Goal: Task Accomplishment & Management: Use online tool/utility

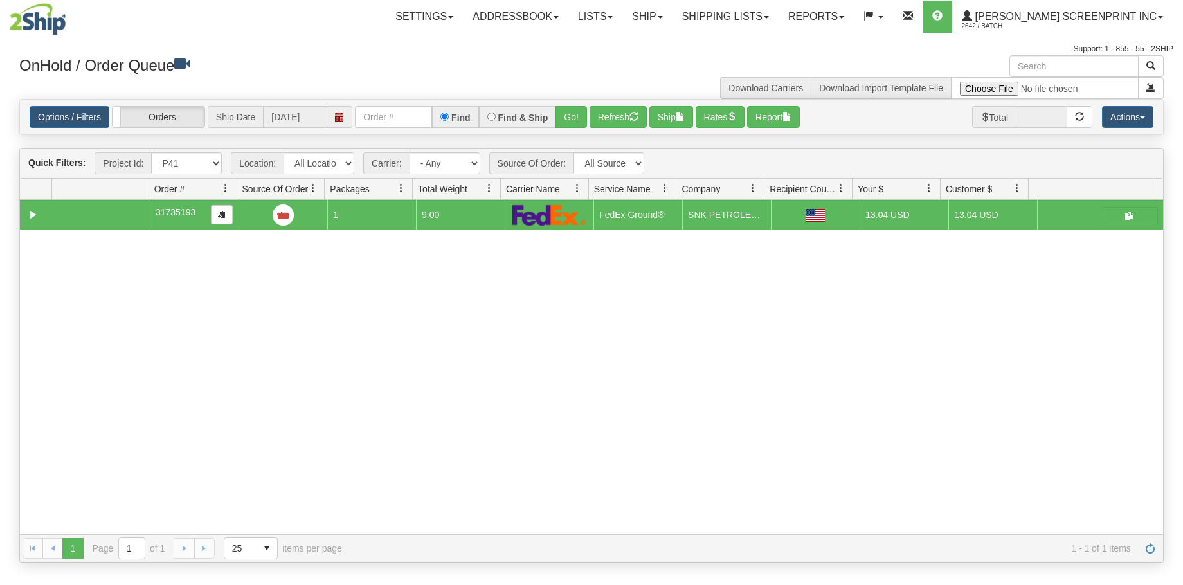
select select "P41"
click at [213, 164] on select "All Projects Imagine MP1 MP2 MP3 MP4 MP5 MP6 MP7 MP8 MP9 P1 P10 P100 P101 P102 …" at bounding box center [186, 163] width 71 height 22
click at [493, 291] on div "31735193 Norton 44203 91398252 0 31735193 1 9.00 FedEx Ground® batch ALBERT SCR…" at bounding box center [591, 367] width 1143 height 334
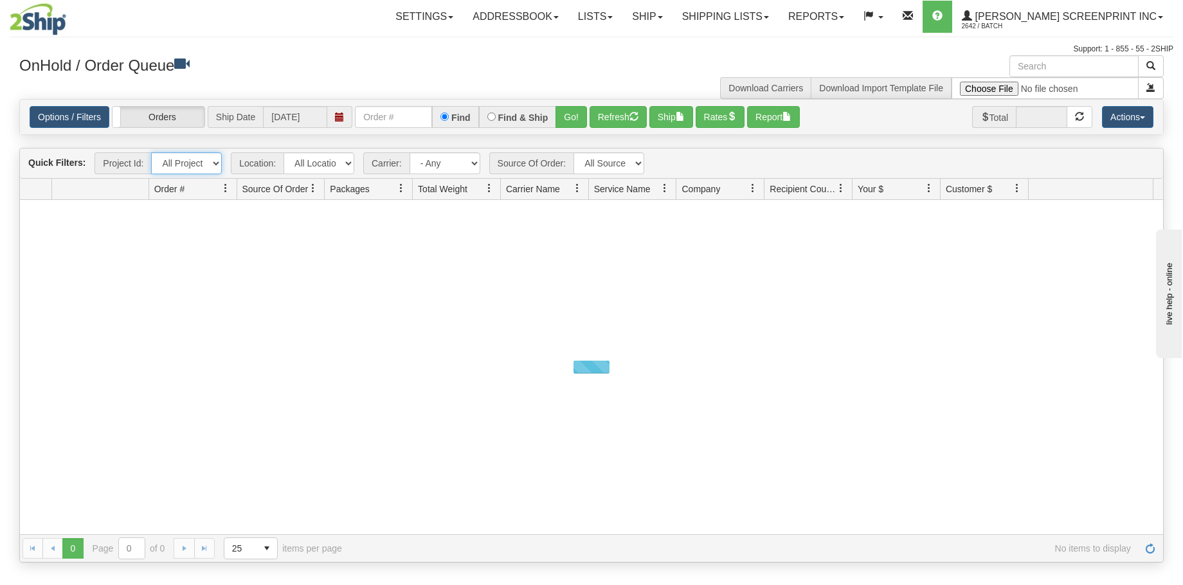
drag, startPoint x: 0, startPoint y: 0, endPoint x: 214, endPoint y: 163, distance: 268.8
click at [214, 163] on select "All Projects Imagine MP1 MP2 MP3 MP4 MP5 MP6 MP7 MP8 MP9 P1 P10 P100 P101 P102 …" at bounding box center [186, 163] width 71 height 22
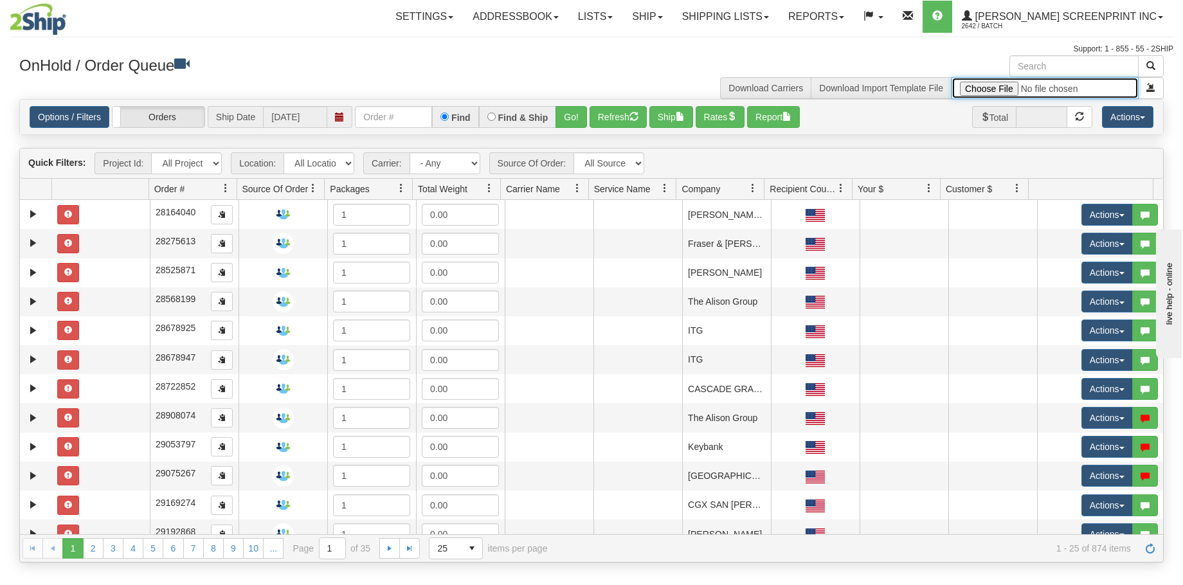
click at [1000, 85] on input "file" at bounding box center [1044, 88] width 187 height 22
type input "C:\fakepath\P45 GULF 2509-020 PAY FOR 2SHIP.xlsx"
click at [1153, 89] on span "submit" at bounding box center [1150, 87] width 9 height 9
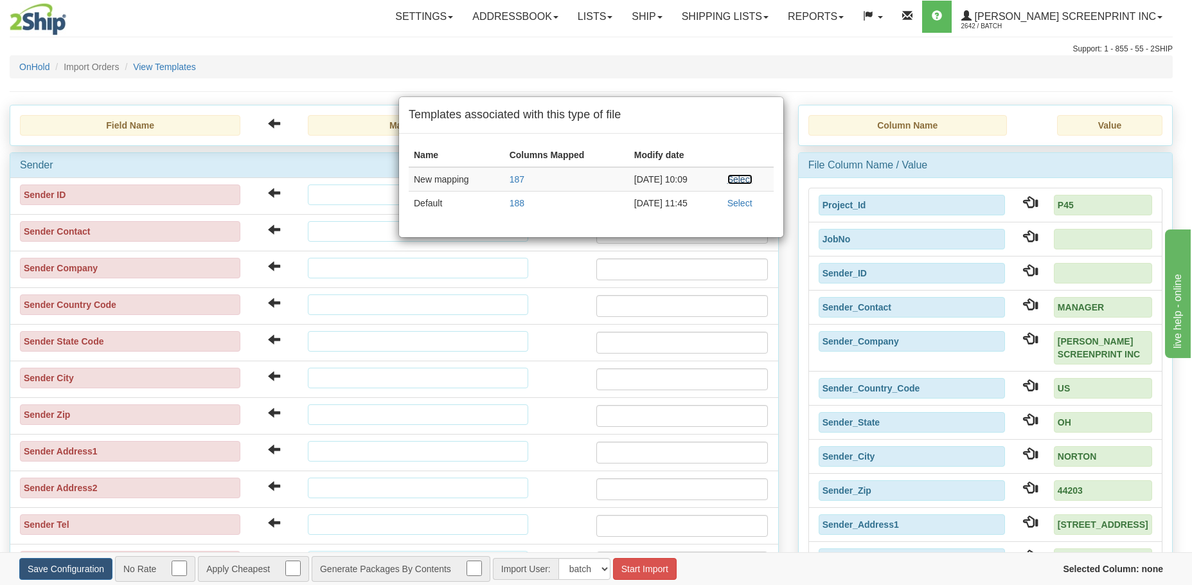
drag, startPoint x: 743, startPoint y: 183, endPoint x: 596, endPoint y: 436, distance: 292.0
click at [743, 183] on link "Select" at bounding box center [740, 179] width 25 height 10
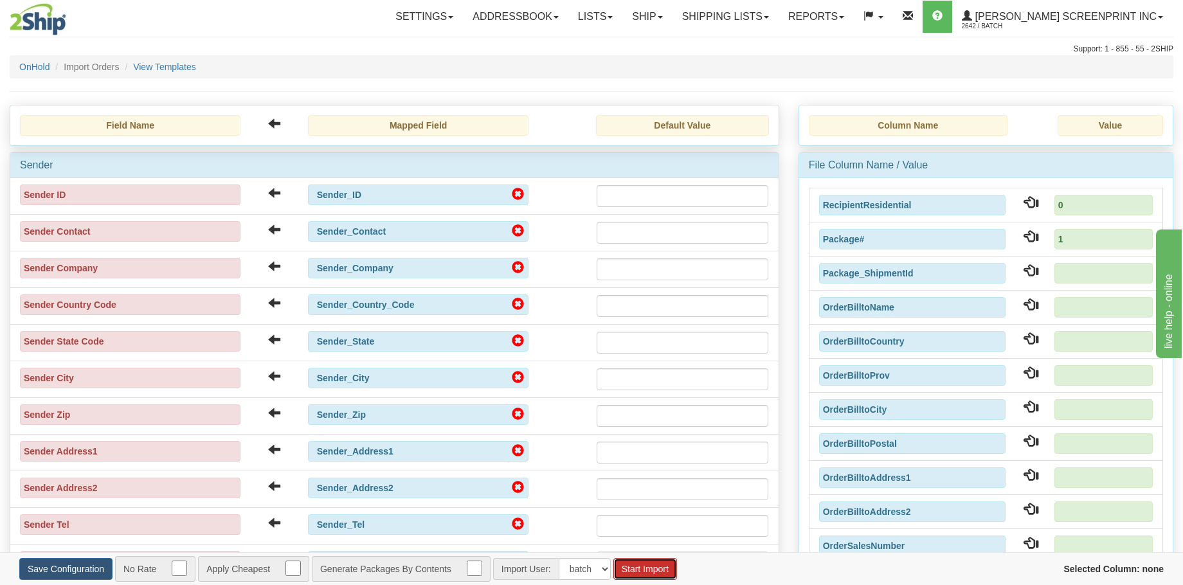
click at [656, 569] on button "Start Import" at bounding box center [645, 569] width 64 height 22
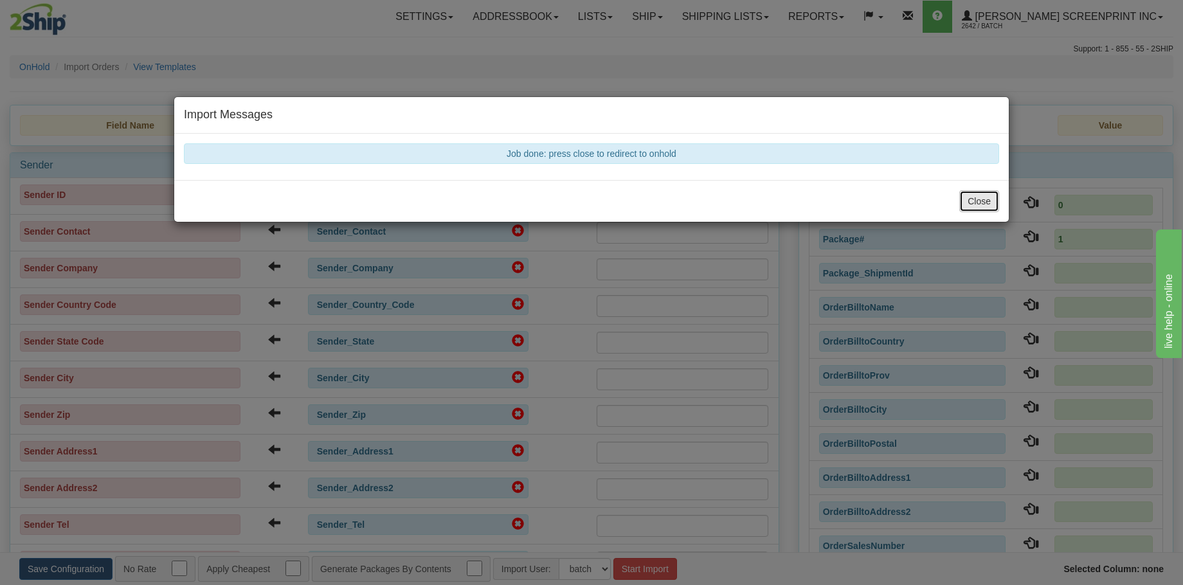
click at [978, 203] on button "Close" at bounding box center [979, 201] width 40 height 22
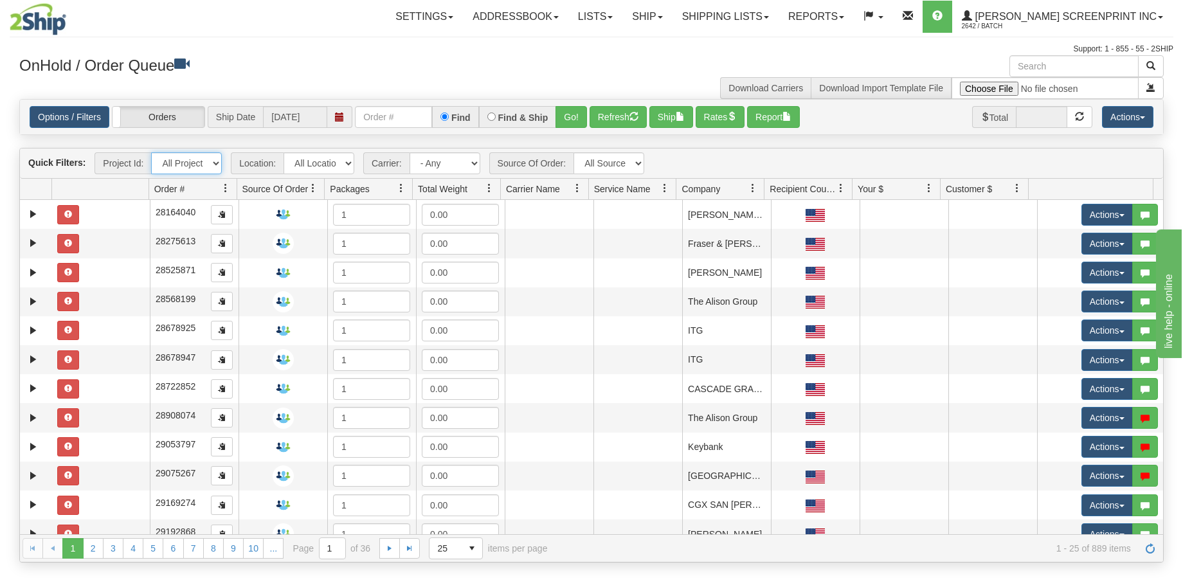
click at [213, 165] on select "All Projects Imagine MP1 MP2 MP3 MP4 MP5 MP6 MP7 MP8 MP9 P1 P10 P100 P101 P102 …" at bounding box center [186, 163] width 71 height 22
select select "P45"
click at [151, 152] on select "All Projects Imagine MP1 MP2 MP3 MP4 MP5 MP6 MP7 MP8 MP9 P1 P10 P100 P101 P102 …" at bounding box center [186, 163] width 71 height 22
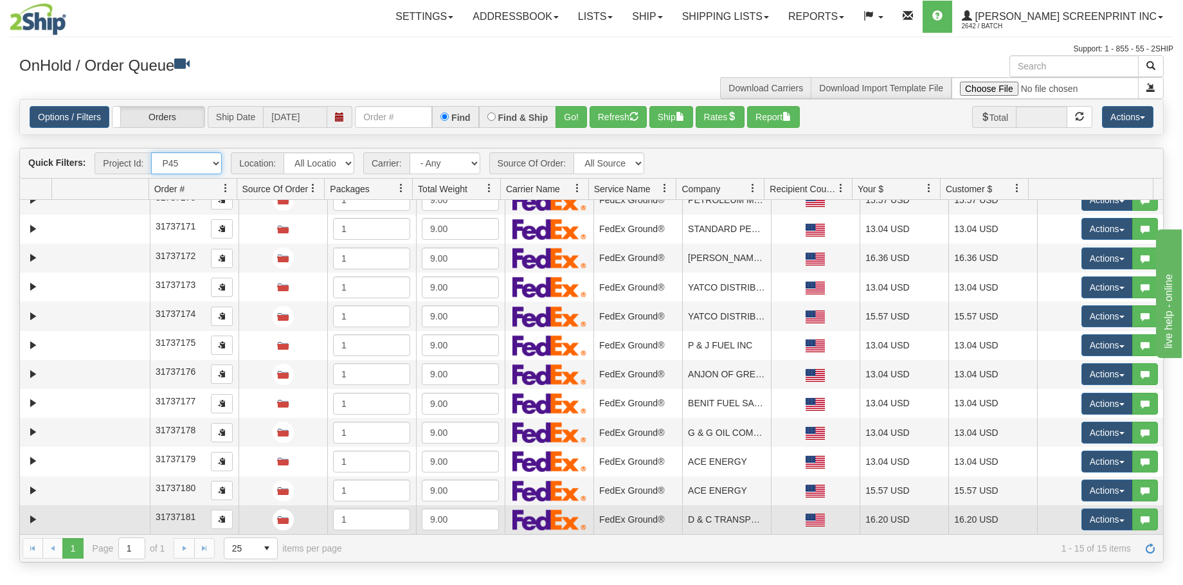
click at [102, 523] on td at bounding box center [101, 519] width 98 height 29
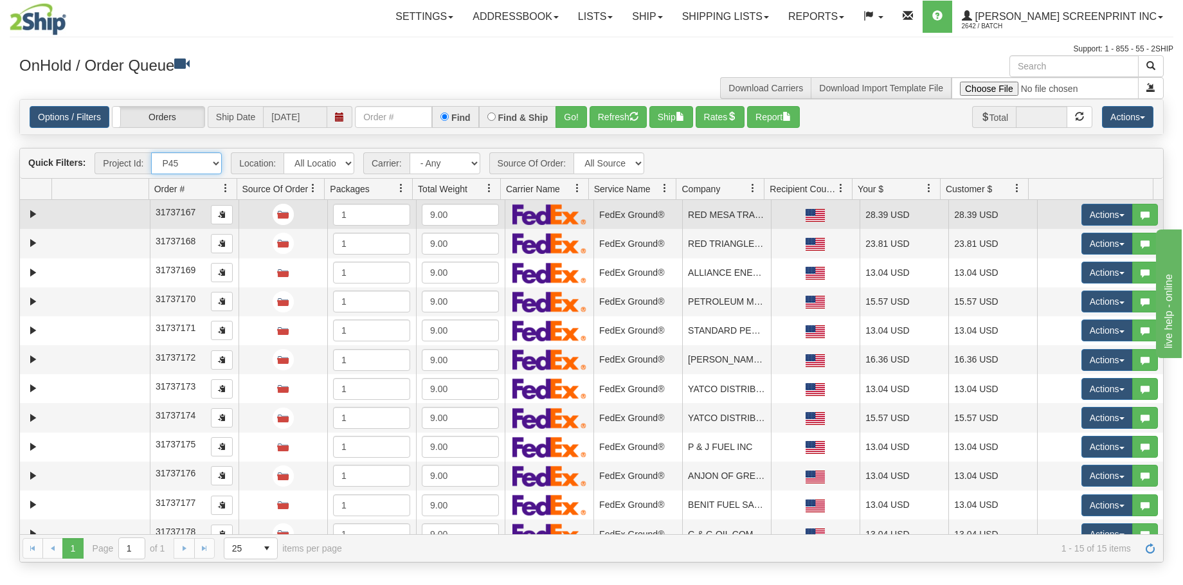
click at [101, 219] on td at bounding box center [101, 214] width 98 height 29
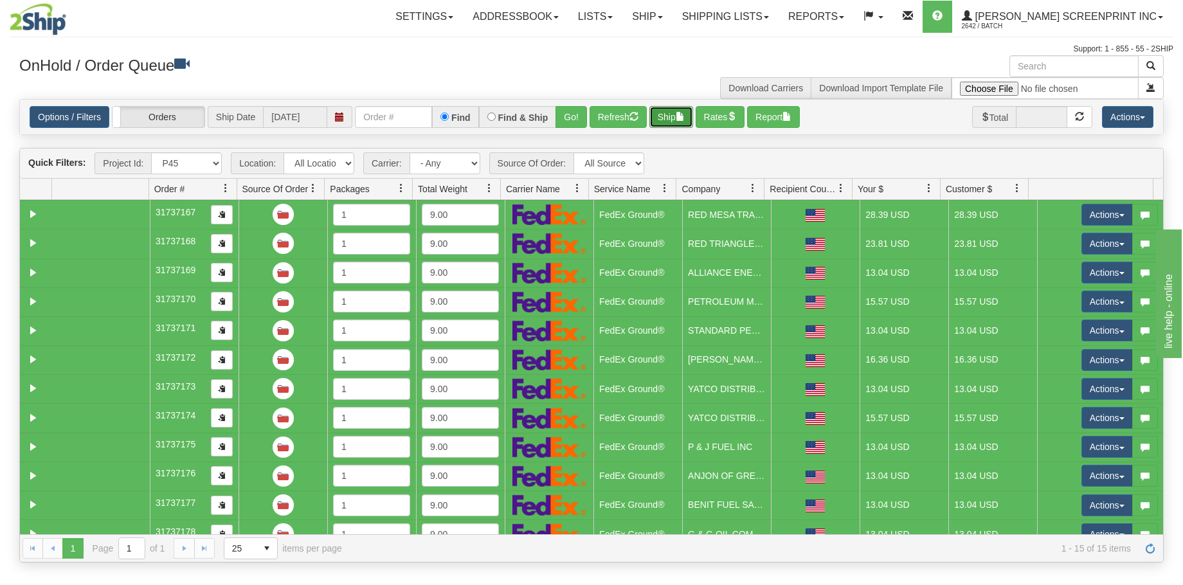
click at [672, 119] on button "Ship" at bounding box center [671, 117] width 44 height 22
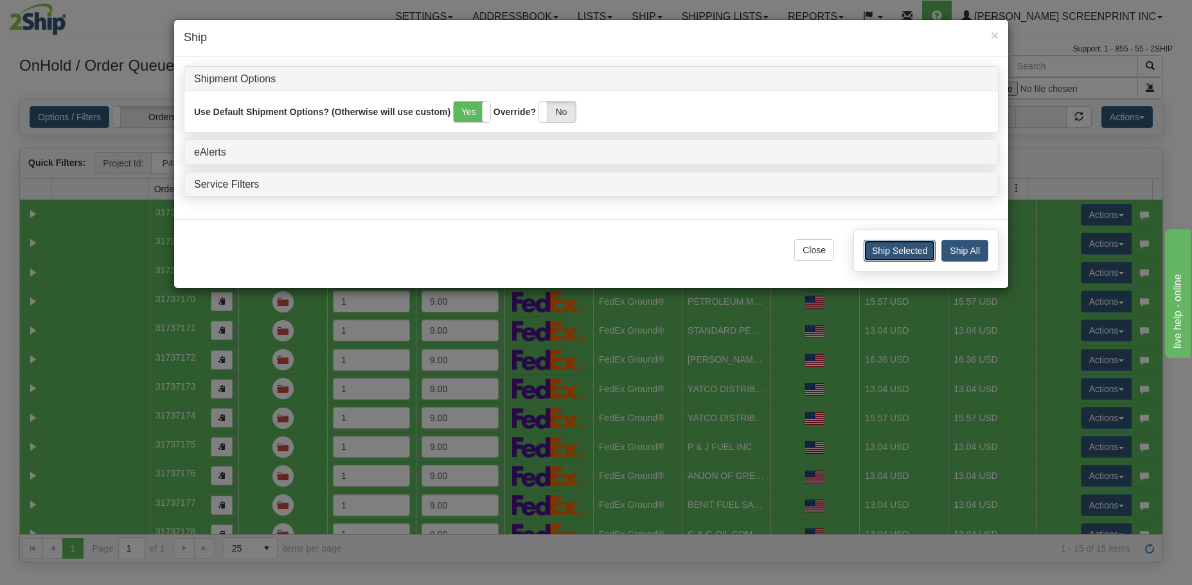
click at [913, 252] on button "Ship Selected" at bounding box center [900, 251] width 72 height 22
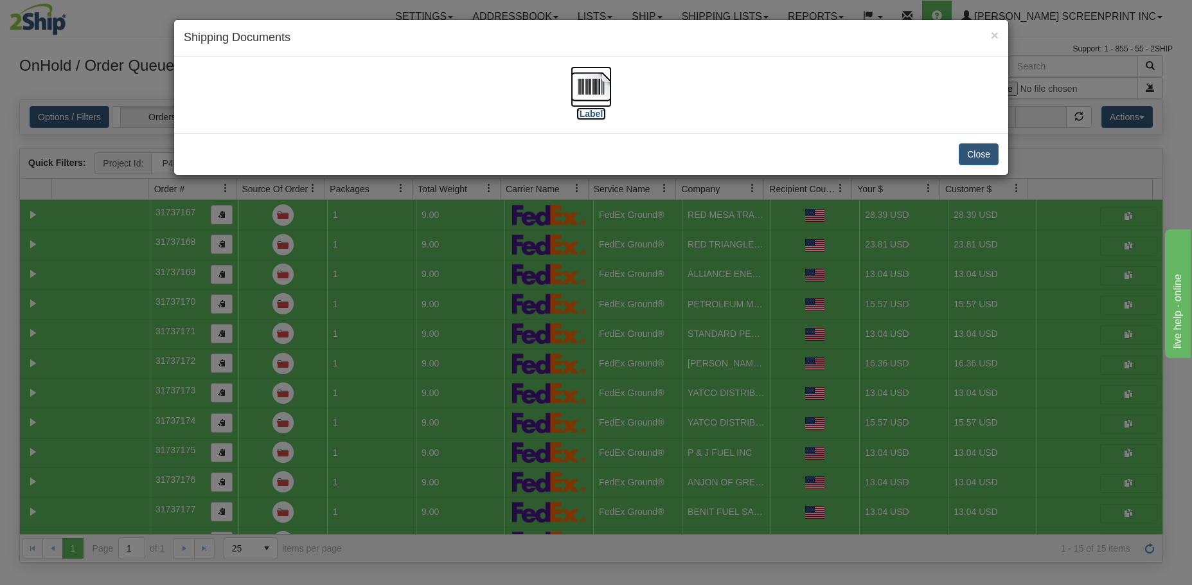
click at [593, 93] on img at bounding box center [591, 86] width 41 height 41
click at [974, 157] on button "Close" at bounding box center [979, 154] width 40 height 22
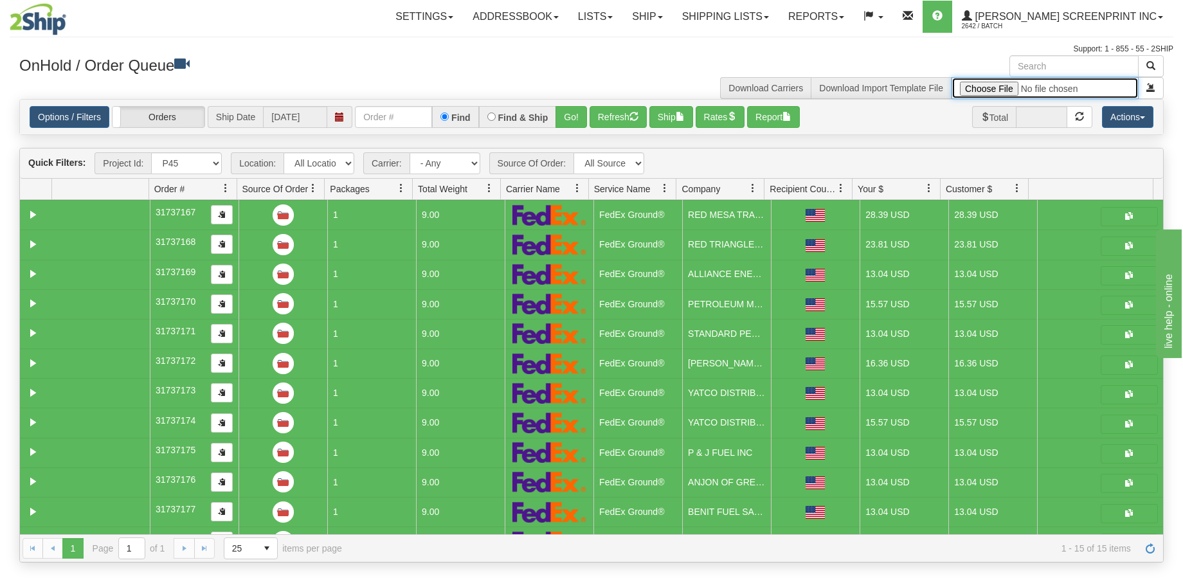
click at [983, 85] on input "file" at bounding box center [1044, 88] width 187 height 22
type input "C:\fakepath\P51 GULF 2509-020 PAY FOR 2SHIP.xlsx"
click at [1145, 93] on button "submit" at bounding box center [1151, 88] width 26 height 22
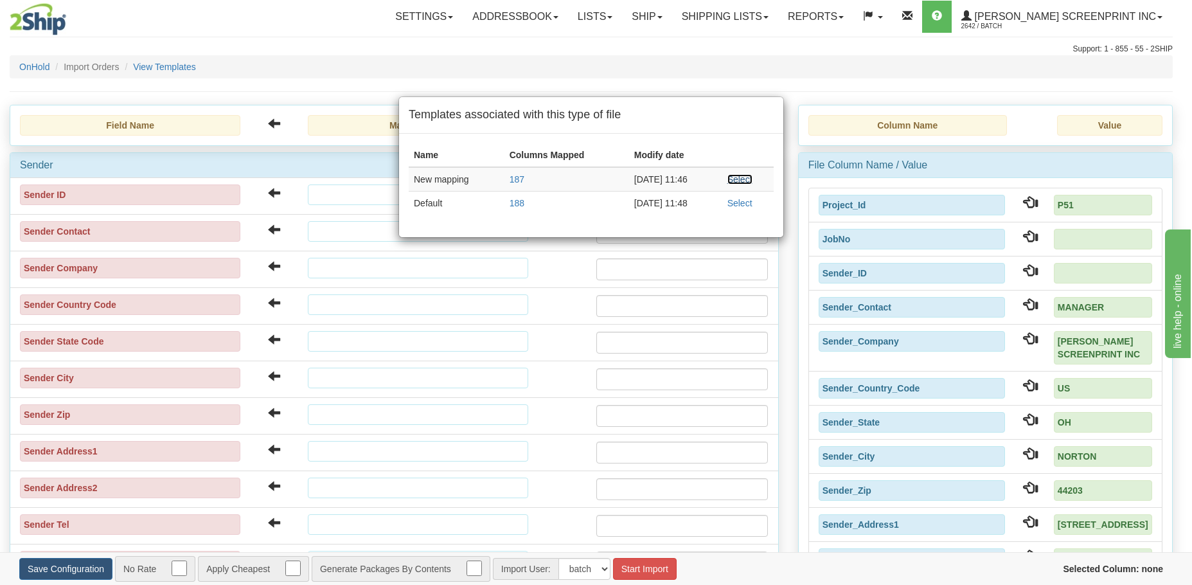
click at [753, 182] on link "Select" at bounding box center [740, 179] width 25 height 10
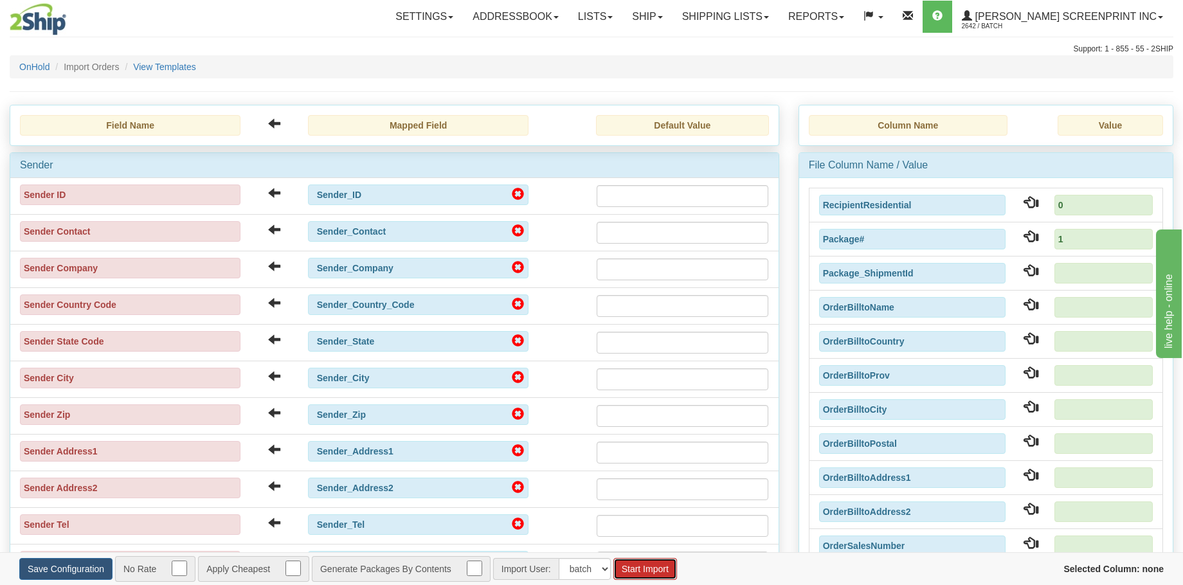
click at [652, 569] on button "Start Import" at bounding box center [645, 569] width 64 height 22
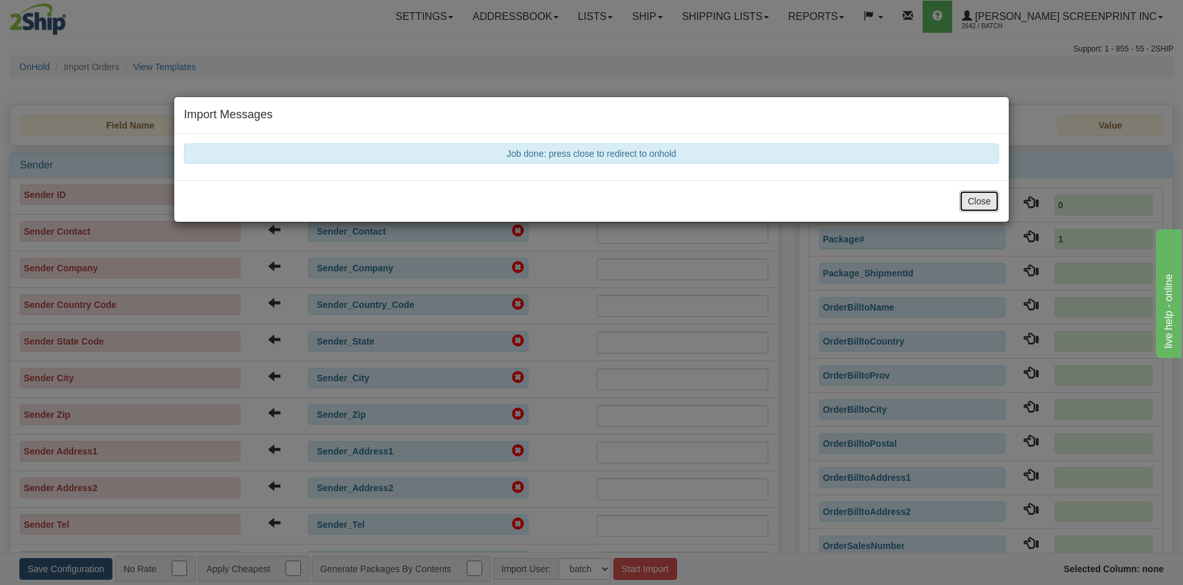
click at [971, 198] on button "Close" at bounding box center [979, 201] width 40 height 22
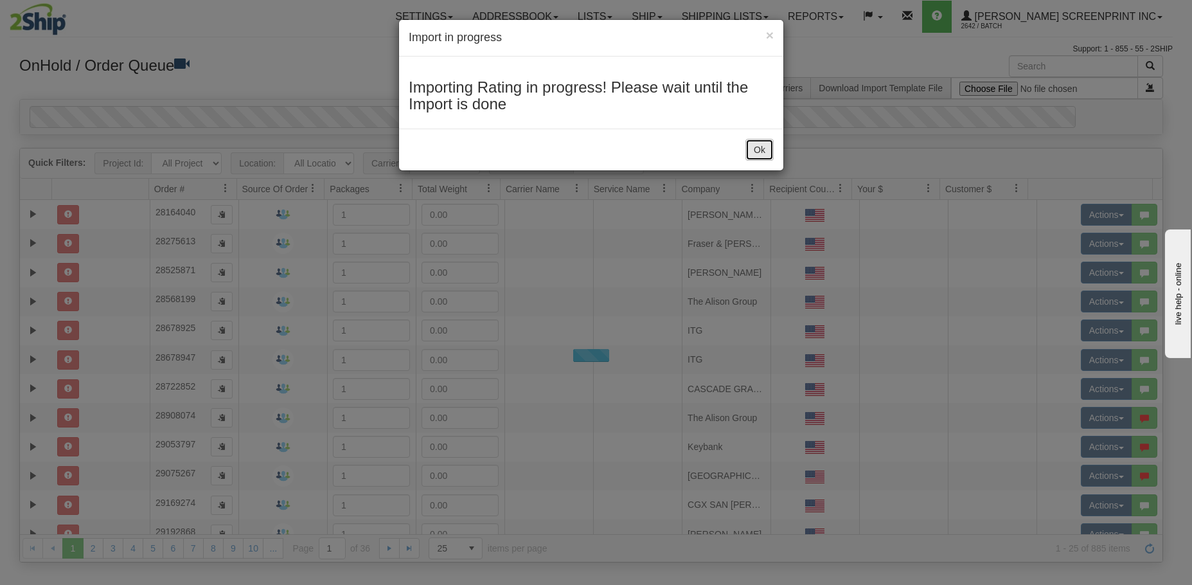
click at [751, 151] on button "Ok" at bounding box center [760, 150] width 28 height 22
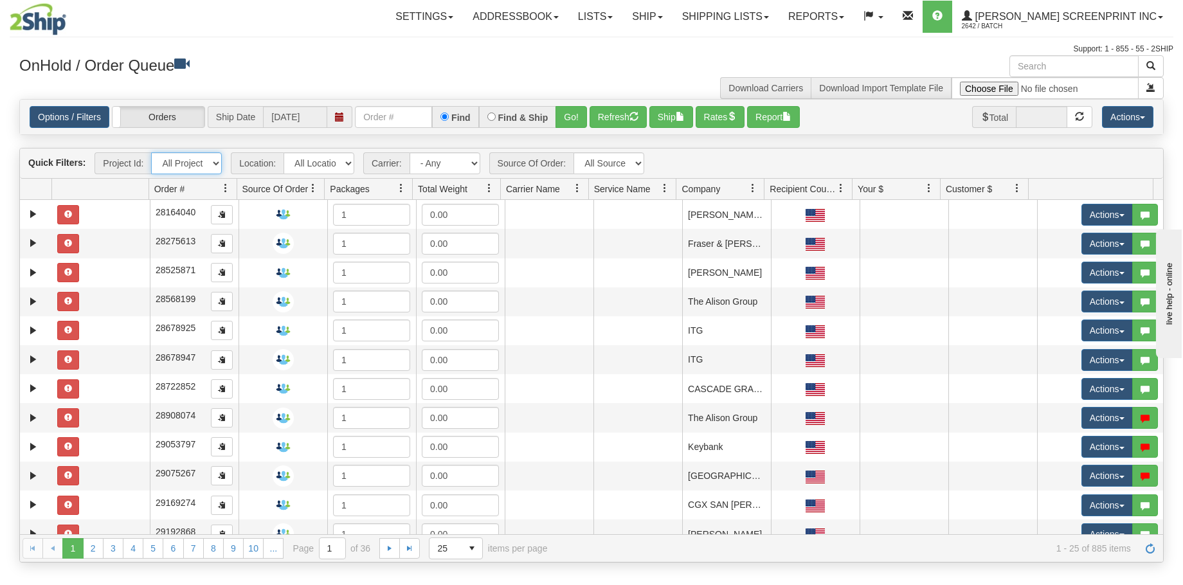
click at [217, 161] on select "All Projects Imagine MP1 MP2 MP3 MP4 MP5 MP6 MP7 MP8 MP9 P1 P10 P100 P101 P102 …" at bounding box center [186, 163] width 71 height 22
select select "P51"
click at [151, 152] on select "All Projects Imagine MP1 MP2 MP3 MP4 MP5 MP6 MP7 MP8 MP9 P1 P10 P100 P101 P102 …" at bounding box center [186, 163] width 71 height 22
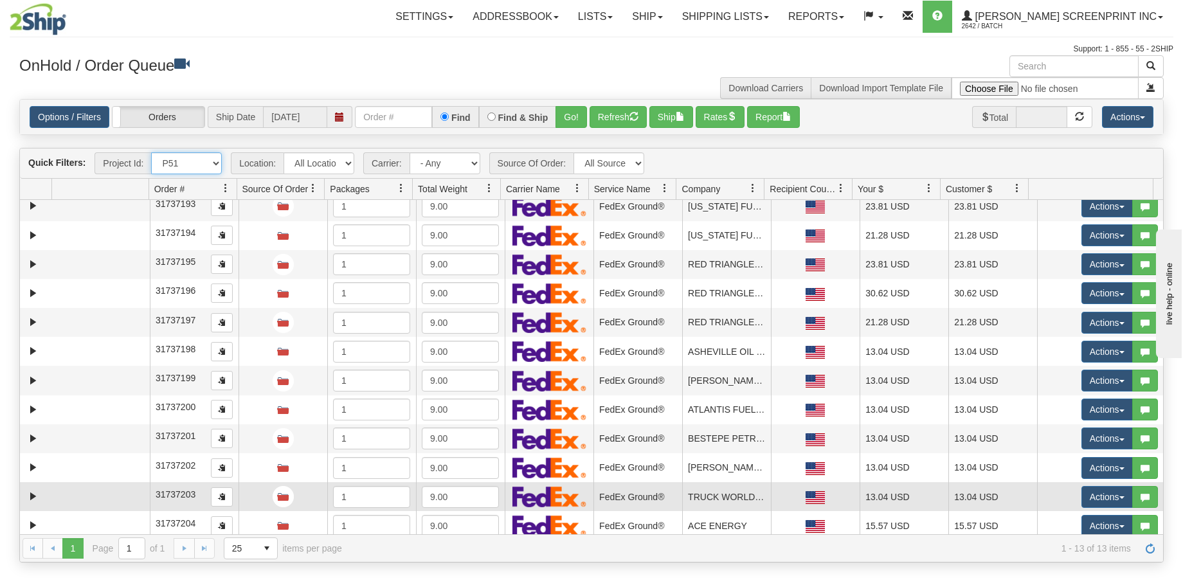
scroll to position [43, 0]
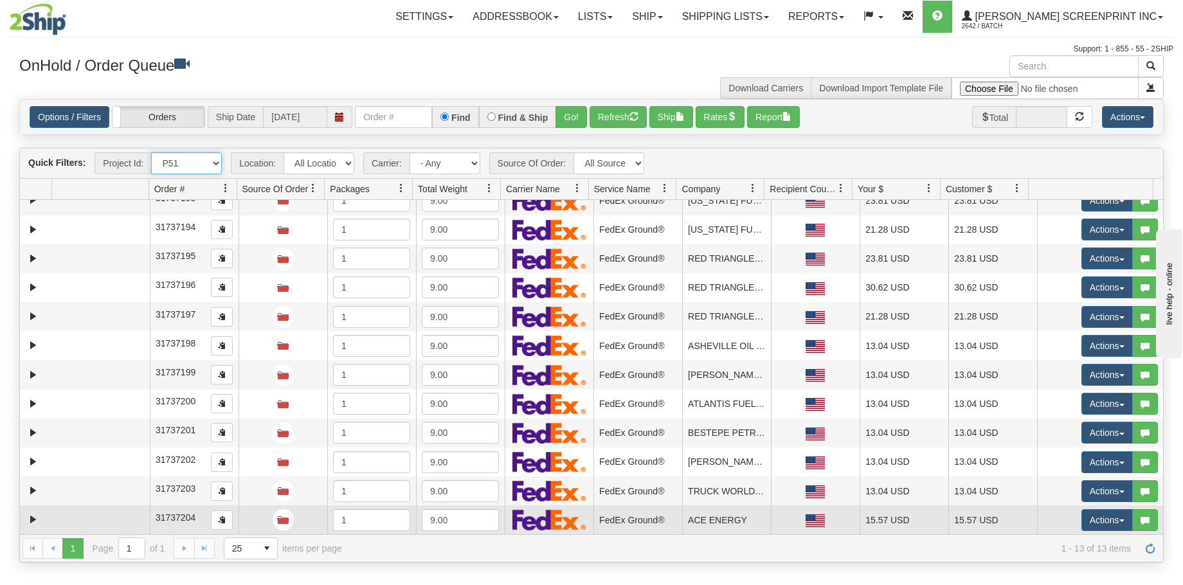
click at [99, 519] on td at bounding box center [101, 519] width 98 height 29
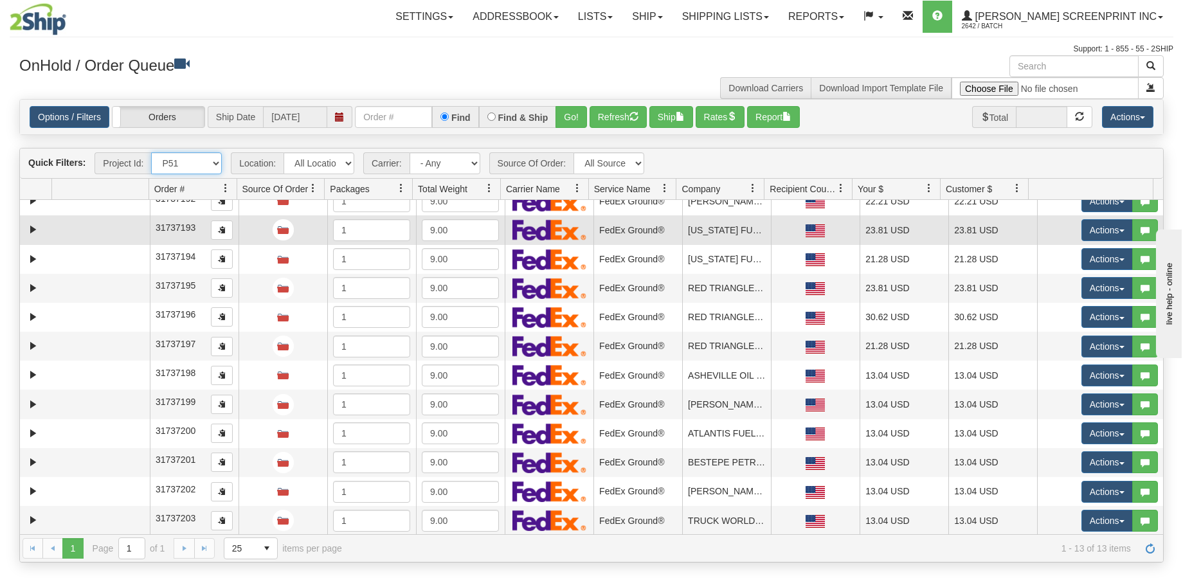
scroll to position [0, 0]
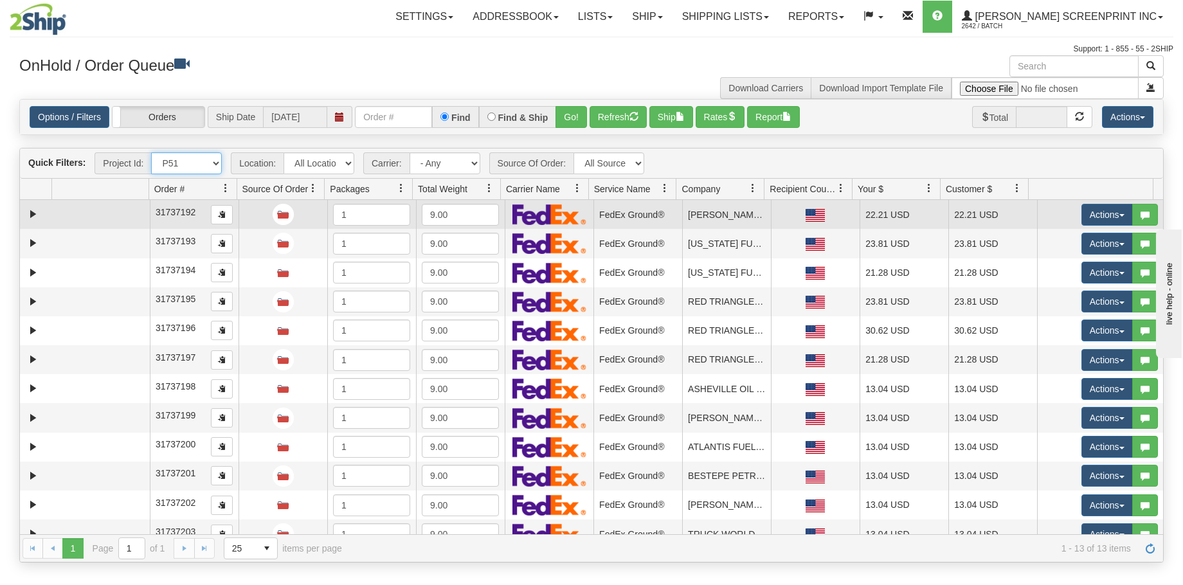
click at [117, 213] on td at bounding box center [101, 214] width 98 height 29
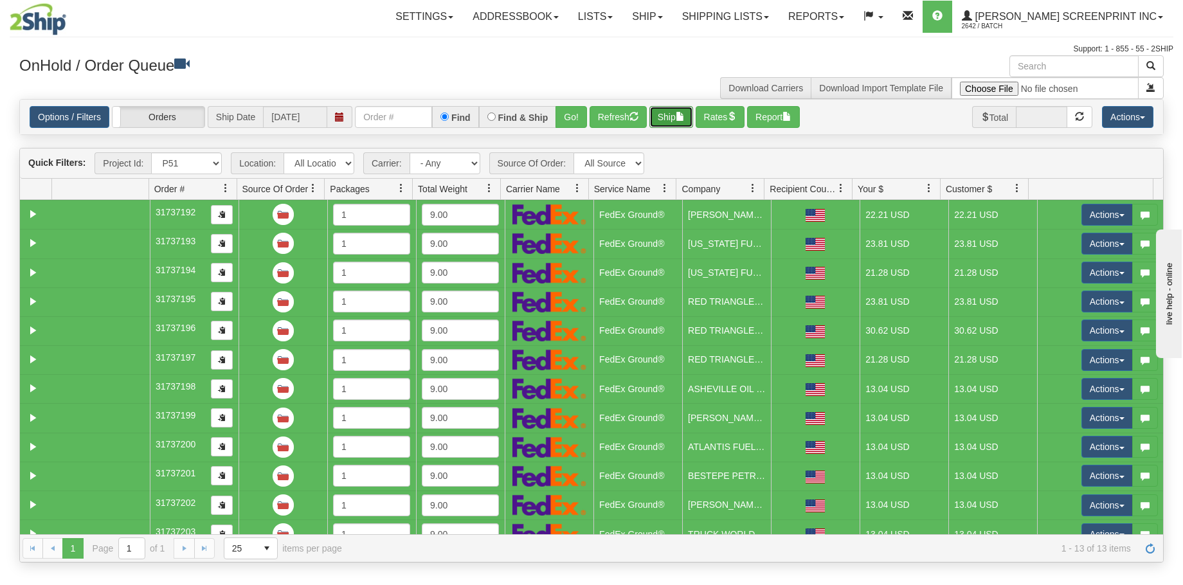
click at [675, 118] on button "Ship" at bounding box center [671, 117] width 44 height 22
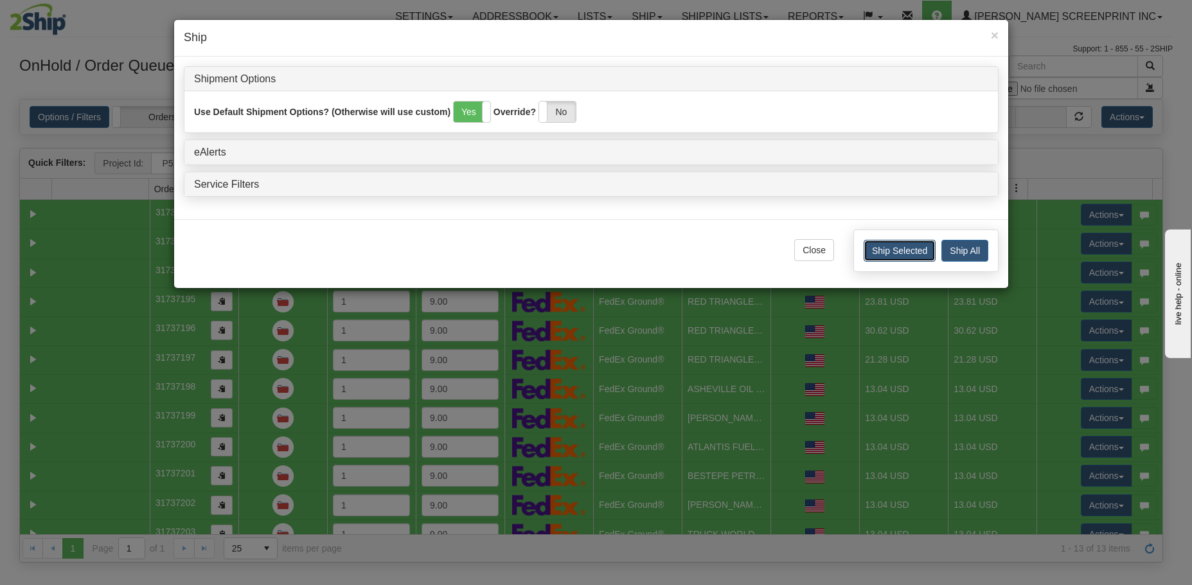
click at [901, 245] on button "Ship Selected" at bounding box center [900, 251] width 72 height 22
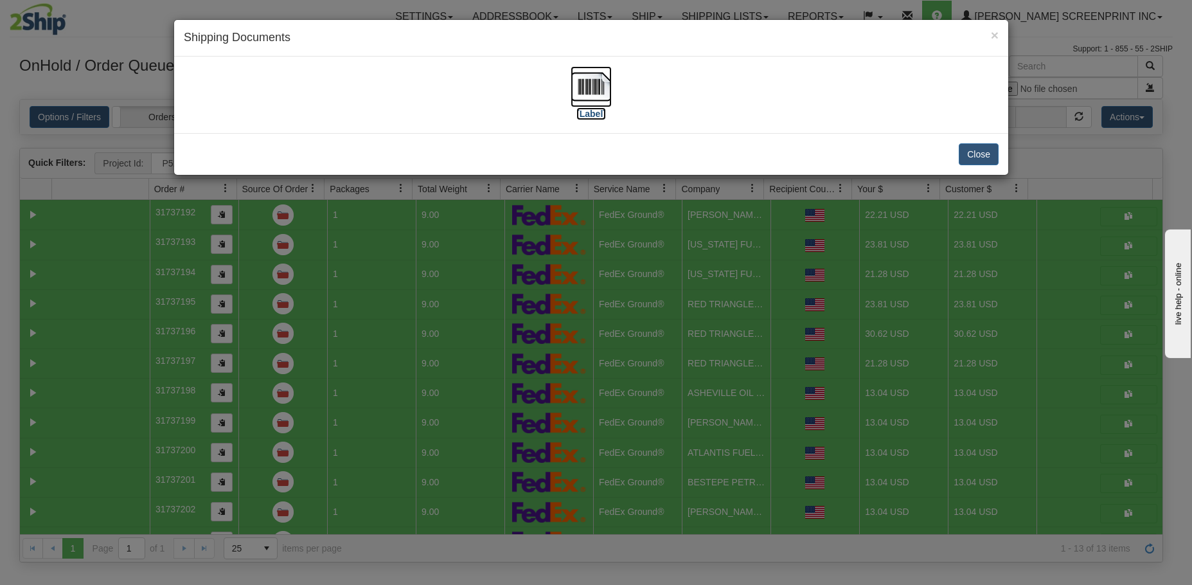
click at [579, 100] on img at bounding box center [591, 86] width 41 height 41
click at [981, 150] on button "Close" at bounding box center [979, 154] width 40 height 22
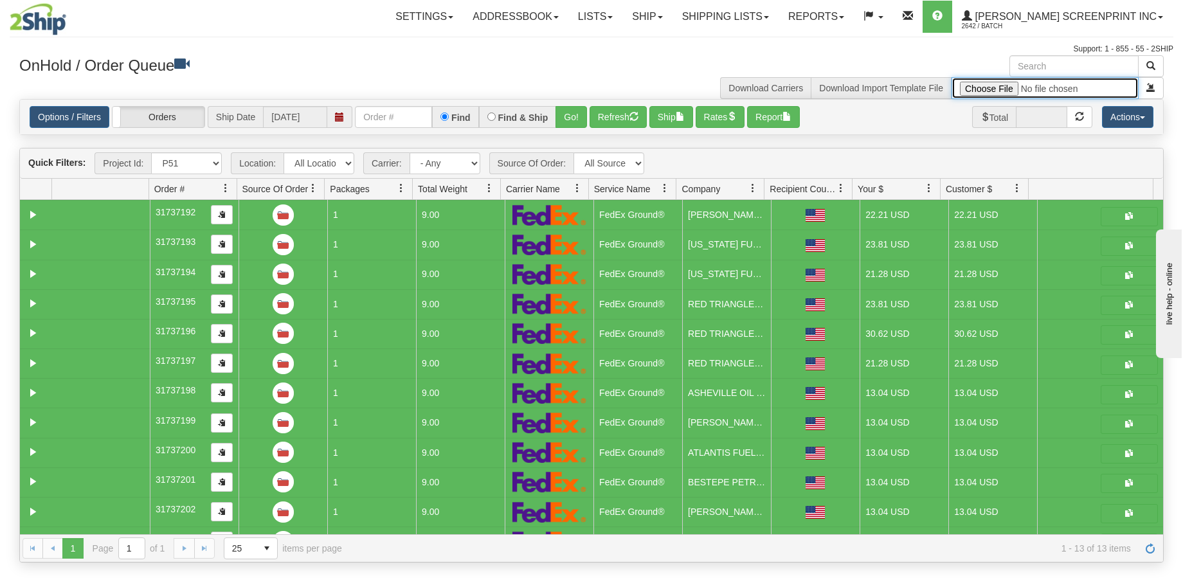
click at [1001, 85] on input "file" at bounding box center [1044, 88] width 187 height 22
type input "C:\fakepath\P52 GULF 2509-020 PAY FOR 2SHIP.xlsx"
click at [1151, 92] on span "submit" at bounding box center [1150, 87] width 9 height 9
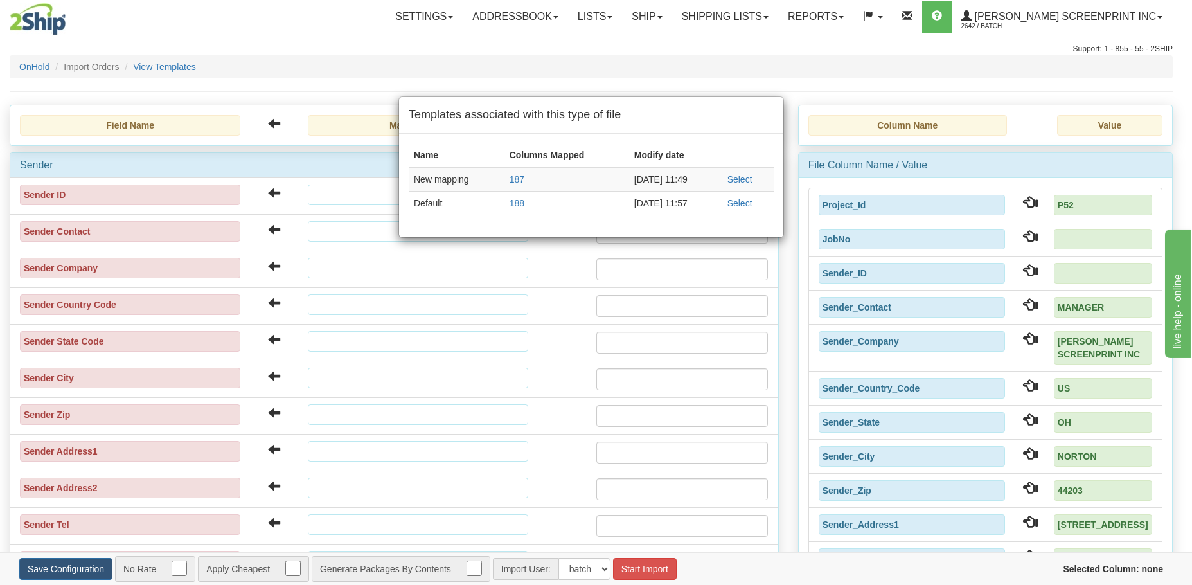
click at [736, 173] on td "Select" at bounding box center [747, 179] width 51 height 24
click at [736, 178] on link "Select" at bounding box center [740, 179] width 25 height 10
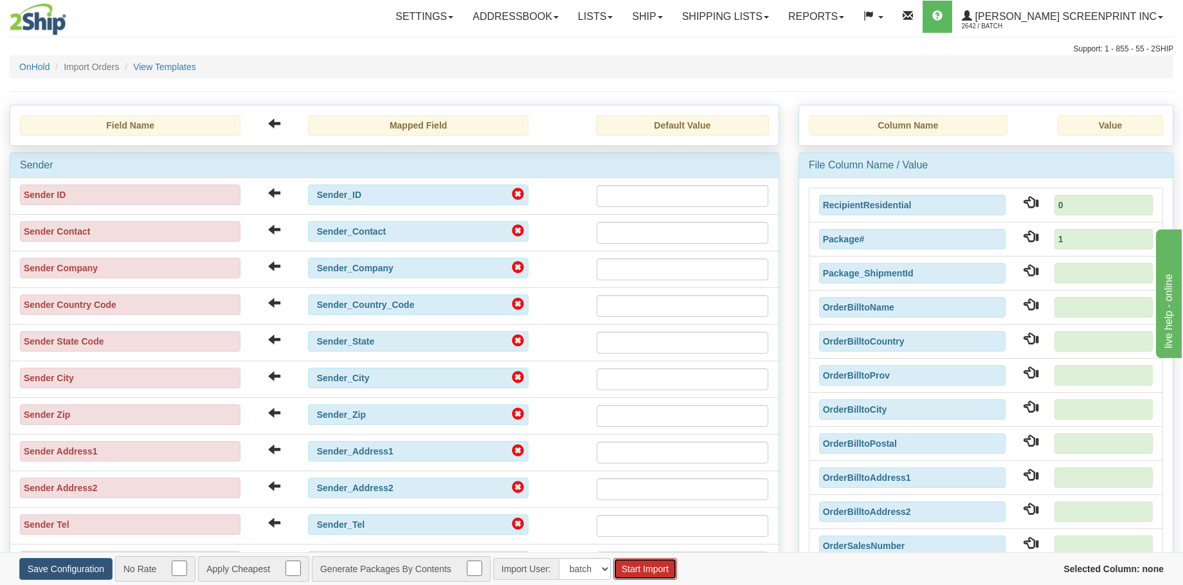
click at [647, 578] on button "Start Import" at bounding box center [645, 569] width 64 height 22
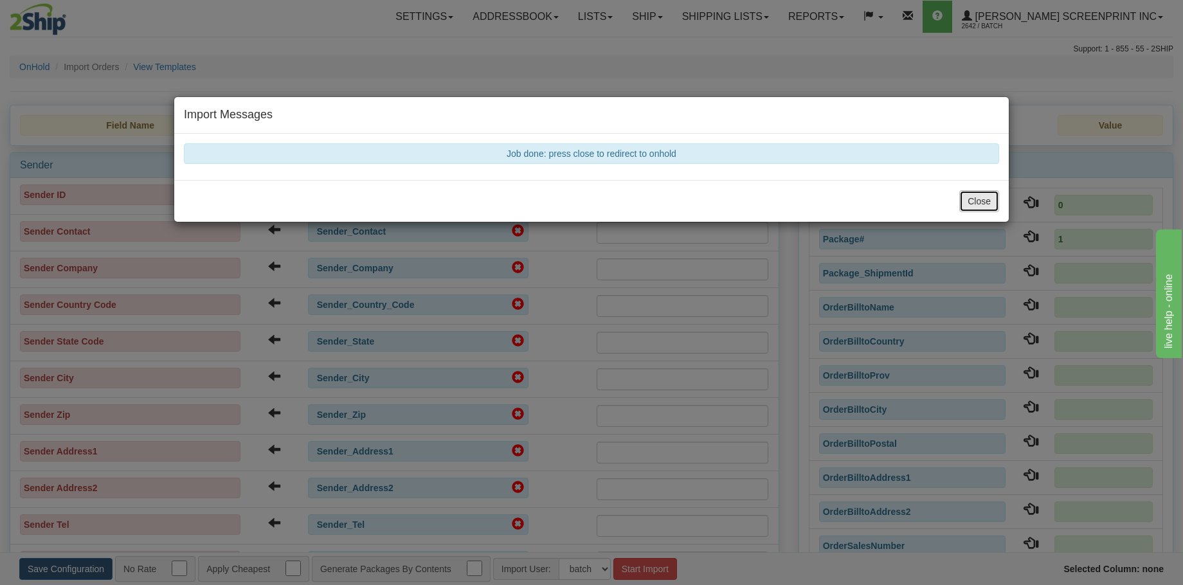
click at [991, 198] on button "Close" at bounding box center [979, 201] width 40 height 22
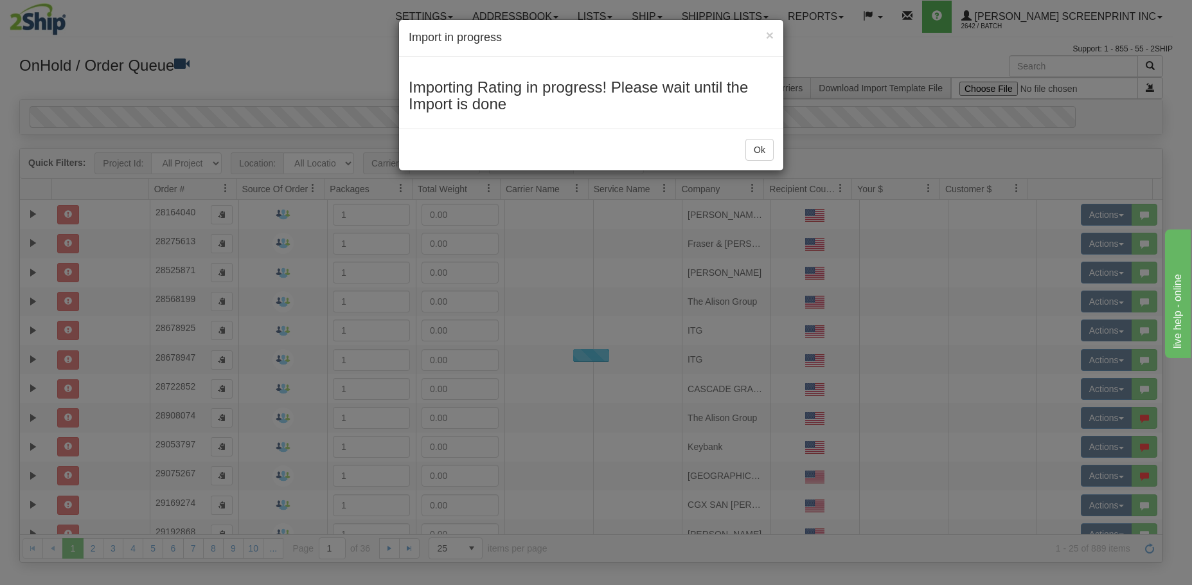
click at [214, 166] on div "× Import in progress Importing Rating in progress! Please wait until the Import…" at bounding box center [596, 292] width 1192 height 585
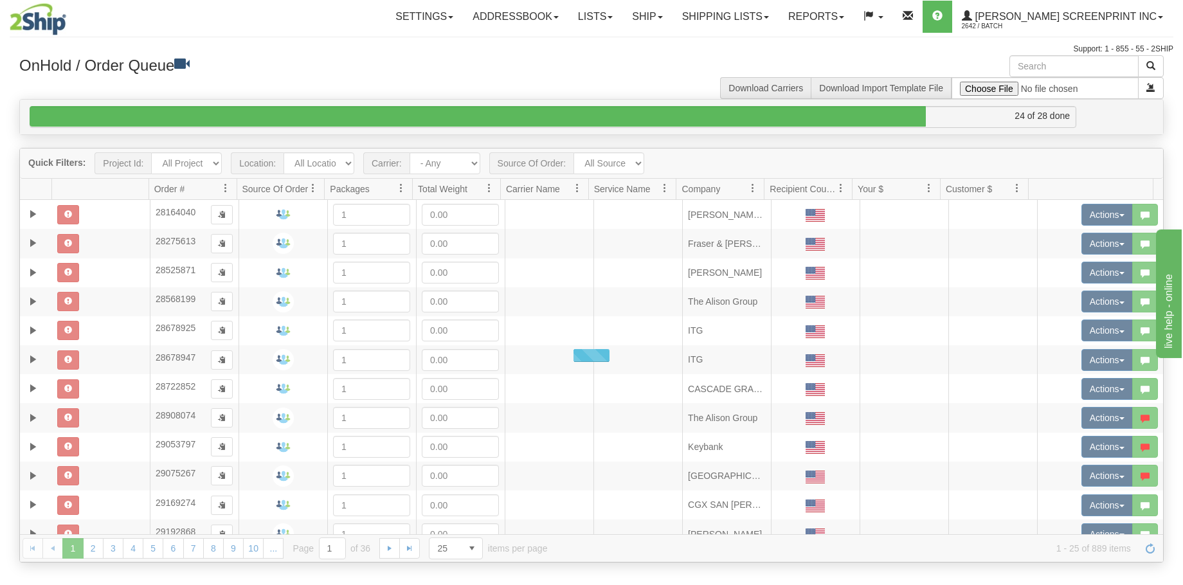
click at [218, 165] on div at bounding box center [591, 354] width 1143 height 413
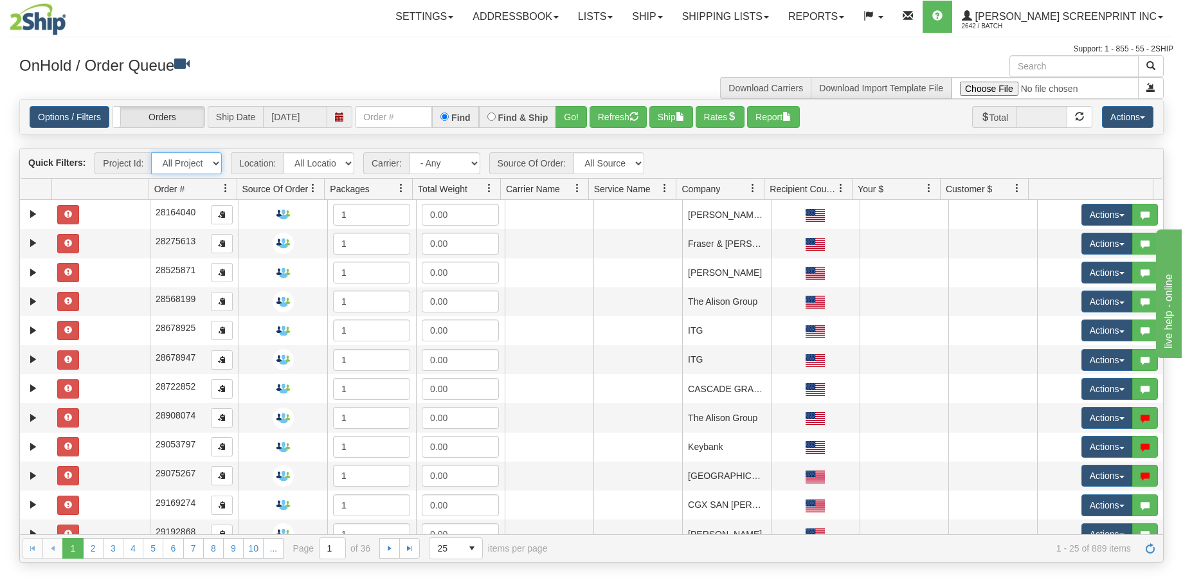
click at [218, 165] on select "All Projects Imagine MP1 MP2 MP3 MP4 MP5 MP6 MP7 MP8 MP9 P1 P10 P100 P101 P102 …" at bounding box center [186, 163] width 71 height 22
select select "P52"
click at [151, 152] on select "All Projects Imagine MP1 MP2 MP3 MP4 MP5 MP6 MP7 MP8 MP9 P1 P10 P100 P101 P102 …" at bounding box center [186, 163] width 71 height 22
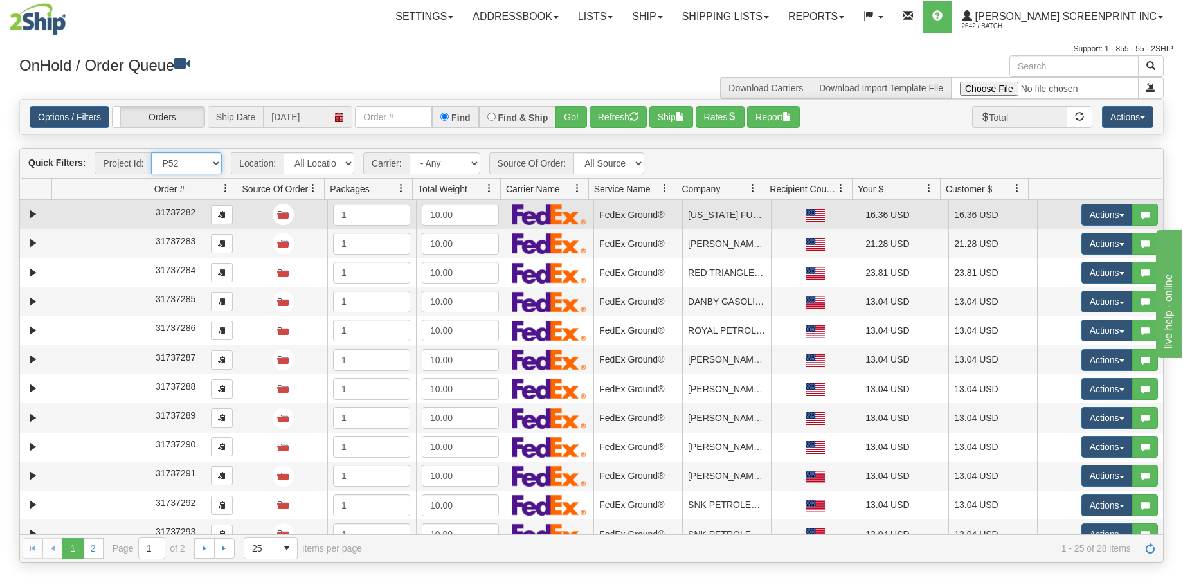
click at [109, 211] on td at bounding box center [101, 214] width 98 height 29
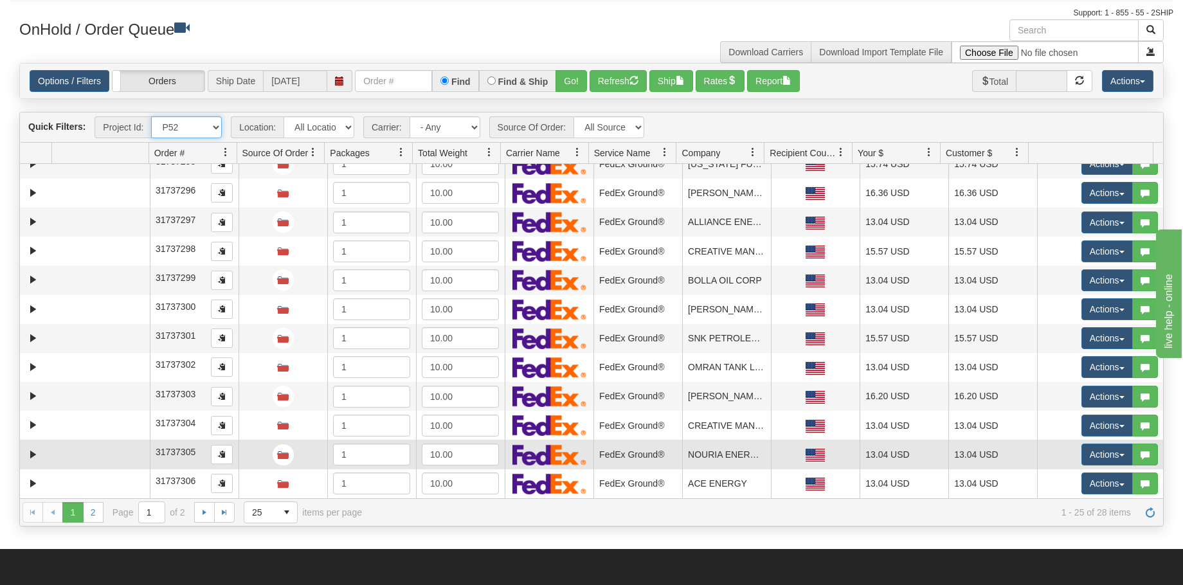
scroll to position [64, 0]
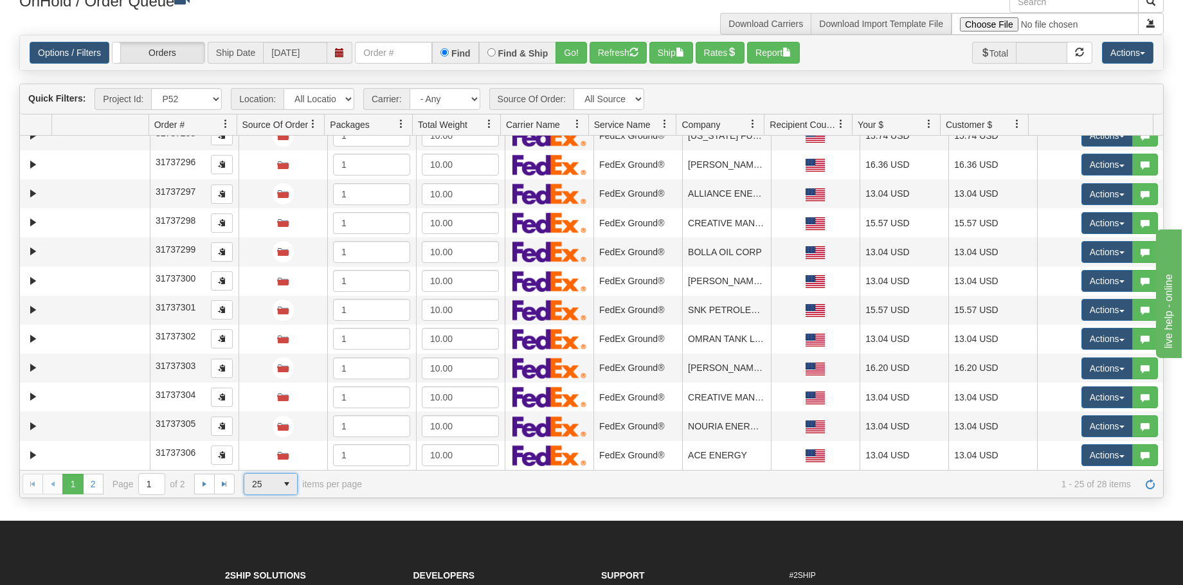
click at [296, 481] on span "select" at bounding box center [286, 484] width 21 height 21
click at [283, 540] on li "50" at bounding box center [270, 541] width 53 height 18
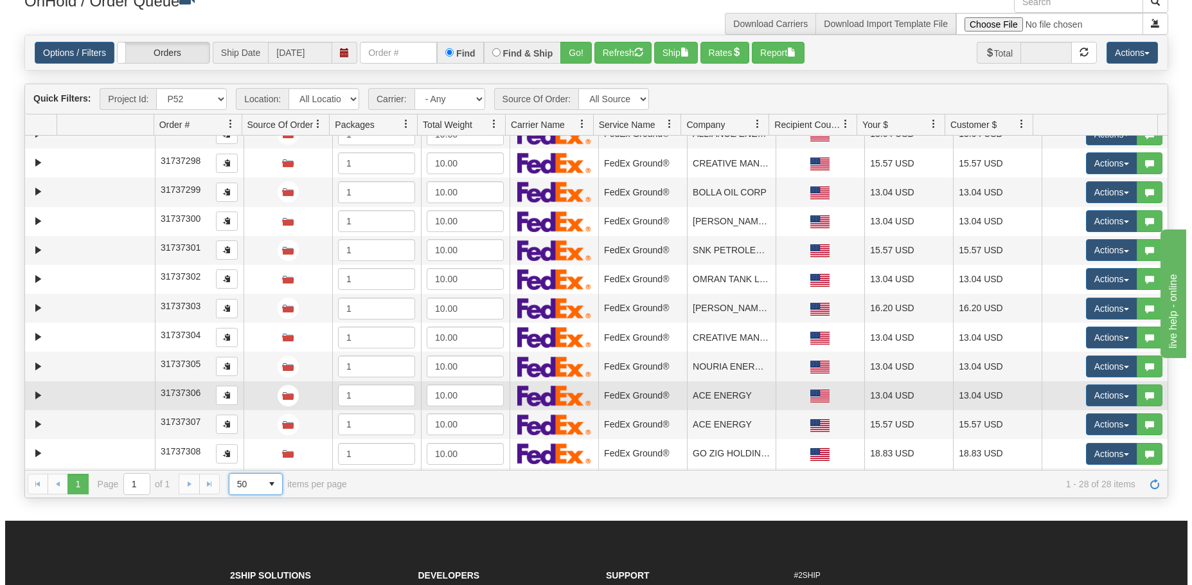
scroll to position [479, 0]
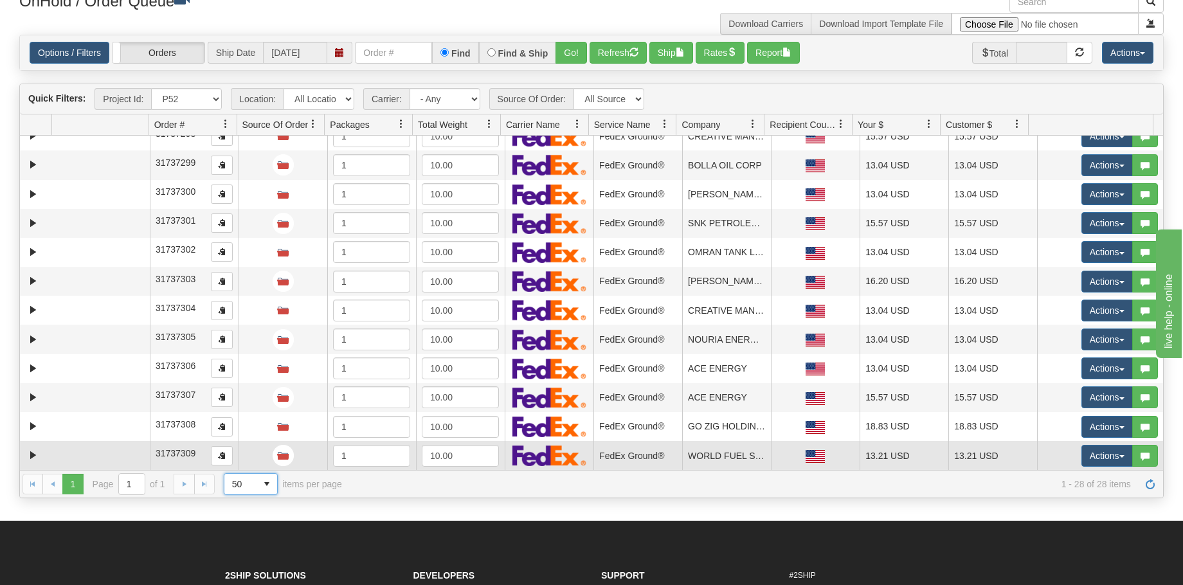
click at [91, 458] on td at bounding box center [101, 455] width 98 height 29
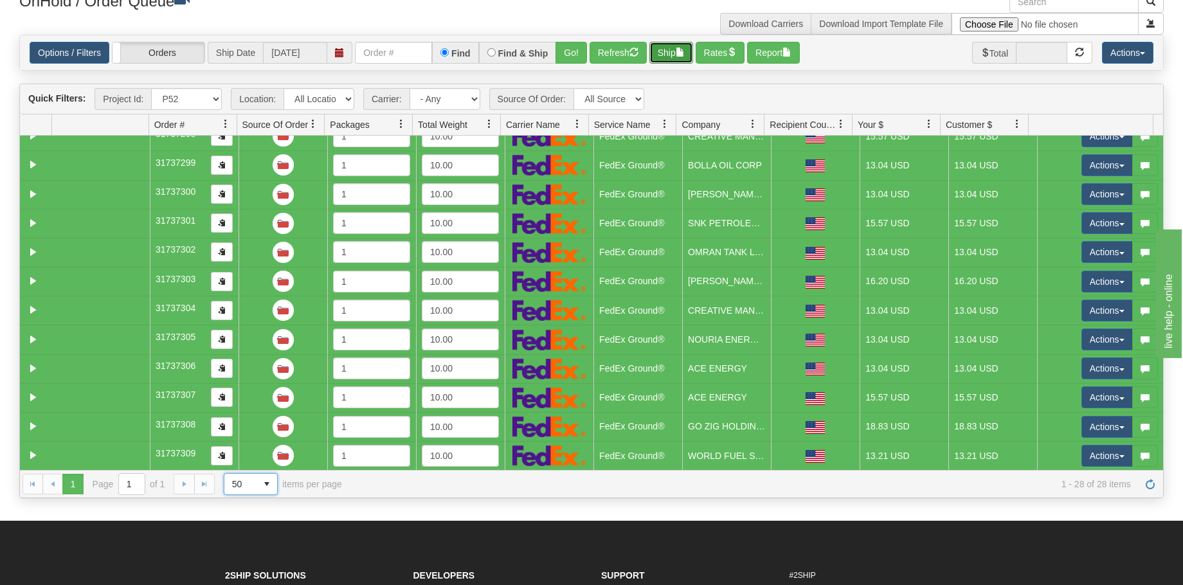
click at [677, 61] on button "Ship" at bounding box center [671, 53] width 44 height 22
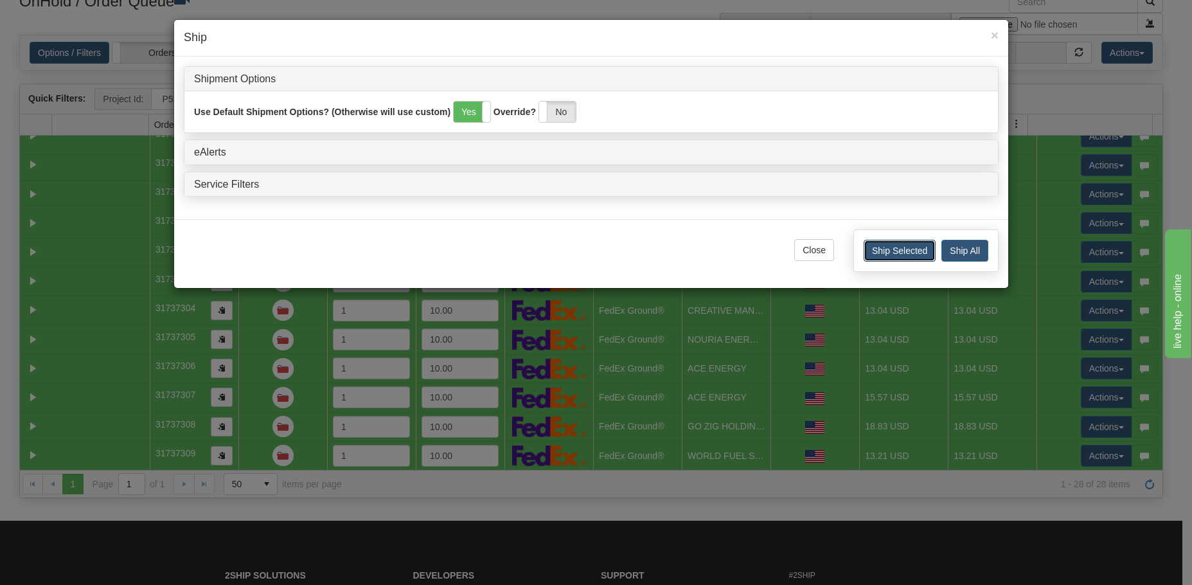
click at [909, 252] on button "Ship Selected" at bounding box center [900, 251] width 72 height 22
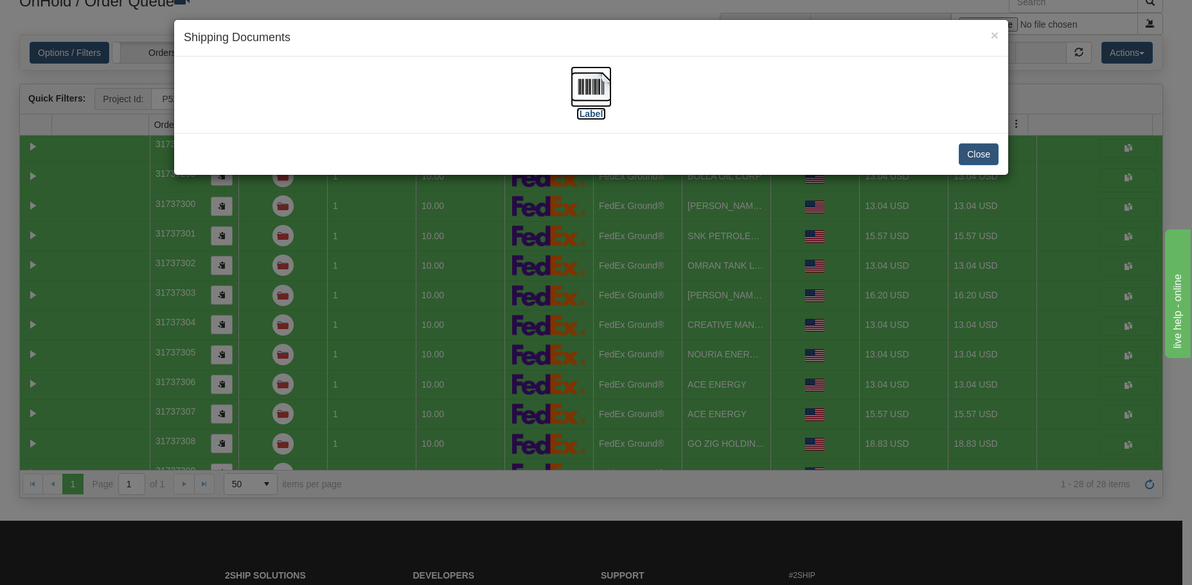
click at [598, 109] on label "[Label]" at bounding box center [592, 113] width 30 height 13
